Goal: Check status: Check status

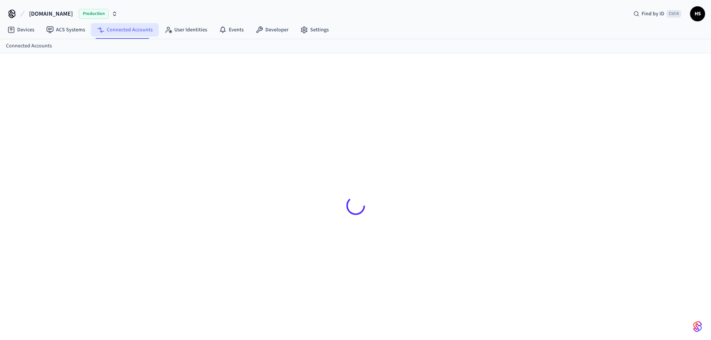
click at [114, 30] on link "Connected Accounts" at bounding box center [125, 29] width 68 height 13
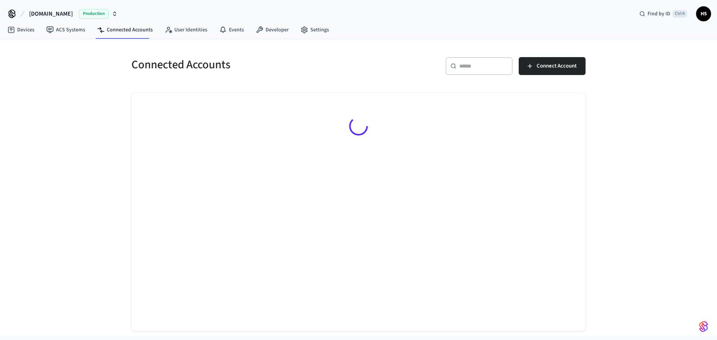
click at [495, 68] on input "text" at bounding box center [483, 65] width 49 height 7
paste input "**********"
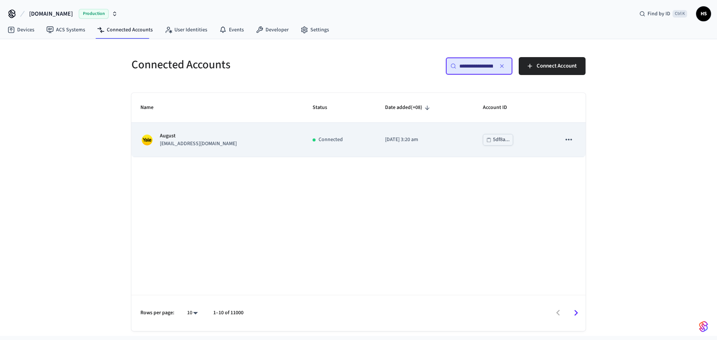
type input "**********"
click at [246, 129] on td "August [EMAIL_ADDRESS][DOMAIN_NAME]" at bounding box center [217, 140] width 172 height 34
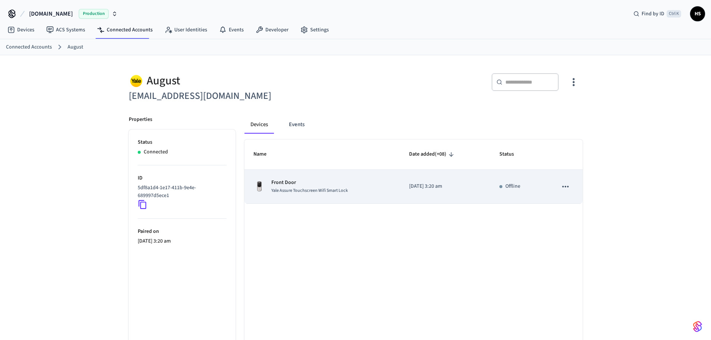
click at [315, 184] on p "Front Door" at bounding box center [309, 183] width 77 height 8
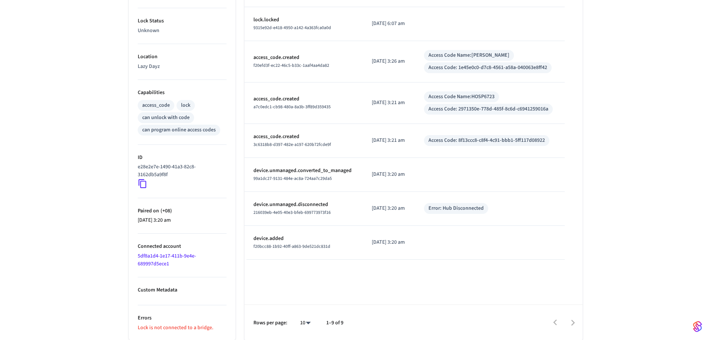
scroll to position [225, 0]
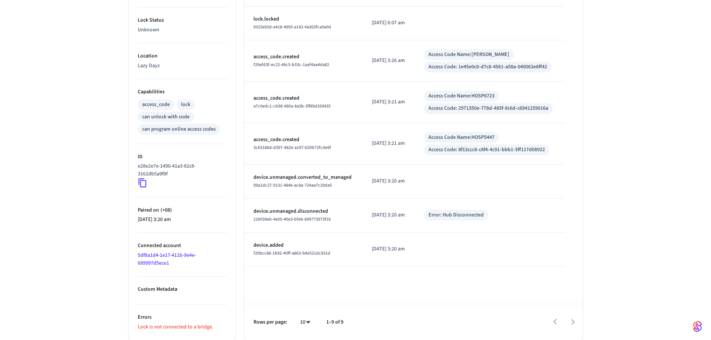
click at [45, 161] on div "Front Door ​ ​ Properties Type Yale Status Offline Battery Unknown Lock Status …" at bounding box center [355, 85] width 711 height 510
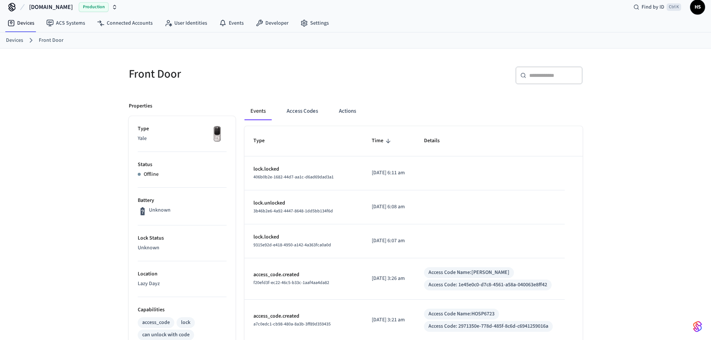
scroll to position [0, 0]
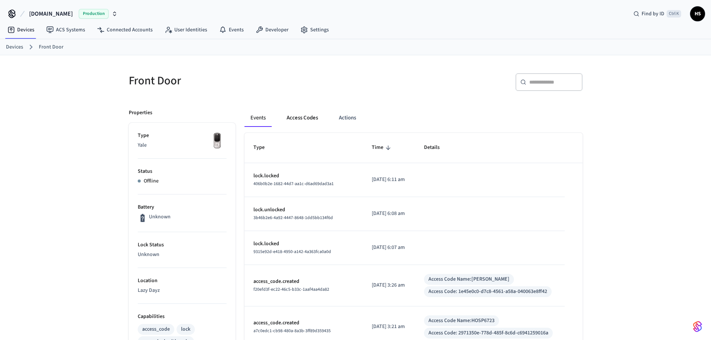
click at [295, 119] on button "Access Codes" at bounding box center [302, 118] width 43 height 18
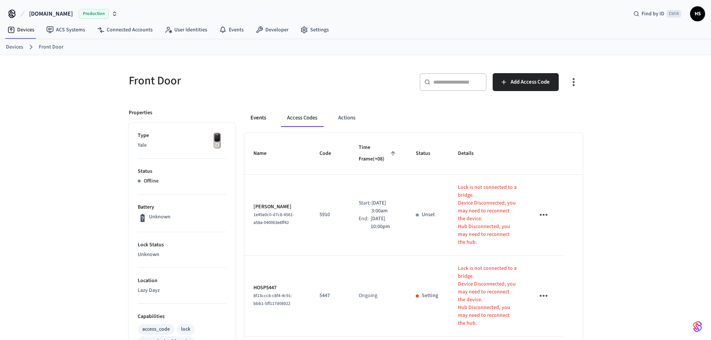
click at [262, 124] on button "Events" at bounding box center [259, 118] width 28 height 18
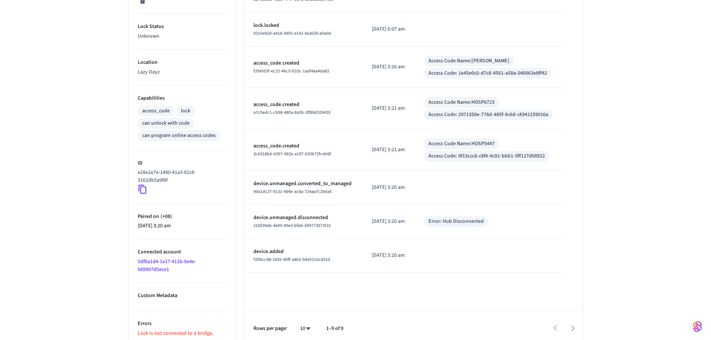
scroll to position [224, 0]
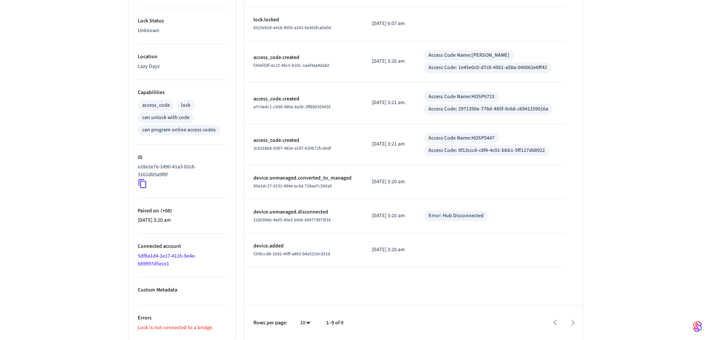
click at [148, 258] on link "5df8a1d4-1e17-411b-9e4e-689997d5ece1" at bounding box center [167, 259] width 58 height 15
